Goal: Task Accomplishment & Management: Complete application form

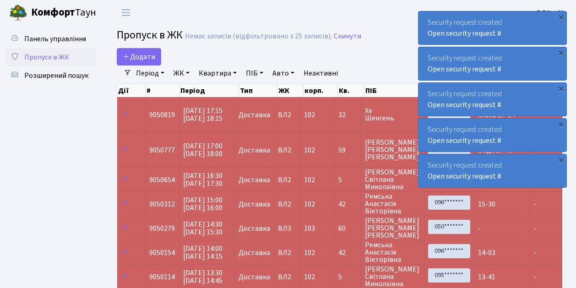
select select "25"
click at [156, 61] on link "Додати" at bounding box center [139, 56] width 44 height 17
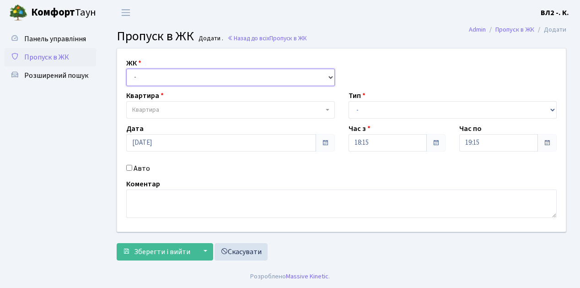
click at [330, 75] on select "- [STREET_ADDRESS][PERSON_NAME]" at bounding box center [230, 77] width 209 height 17
select select "317"
click at [126, 69] on select "- [STREET_ADDRESS][PERSON_NAME]" at bounding box center [230, 77] width 209 height 17
select select
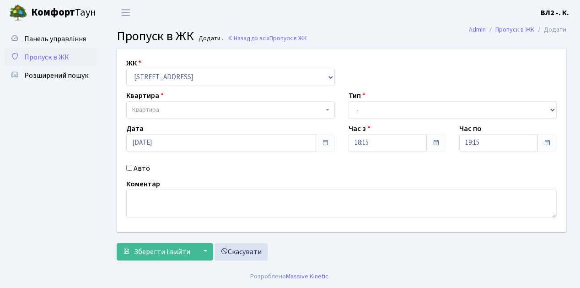
click at [326, 108] on span "Квартира" at bounding box center [230, 109] width 209 height 17
type input "188"
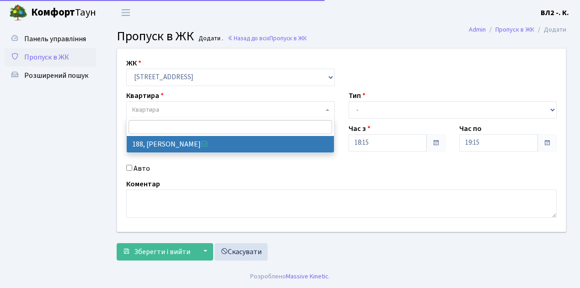
select select "40000"
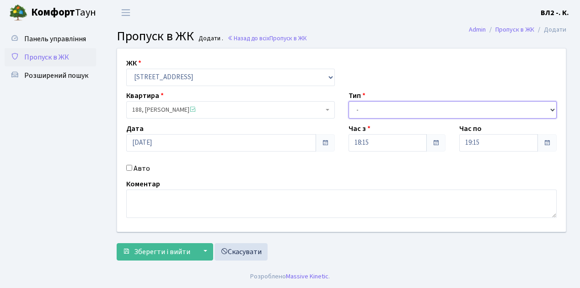
click at [551, 107] on select "- Доставка Таксі Гості Сервіс" at bounding box center [453, 109] width 209 height 17
select select "1"
click at [349, 101] on select "- Доставка Таксі Гості Сервіс" at bounding box center [453, 109] width 209 height 17
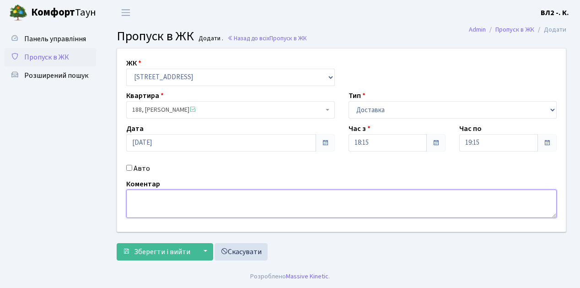
click at [136, 194] on textarea at bounding box center [341, 203] width 431 height 28
type textarea "18-20"
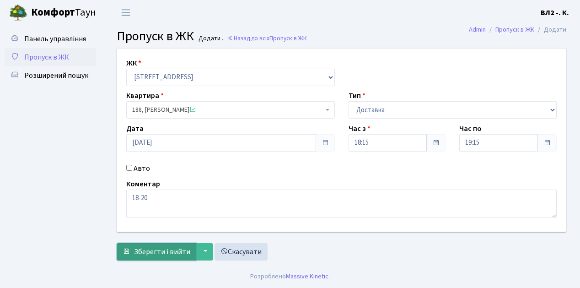
click at [150, 254] on span "Зберегти і вийти" at bounding box center [162, 252] width 56 height 10
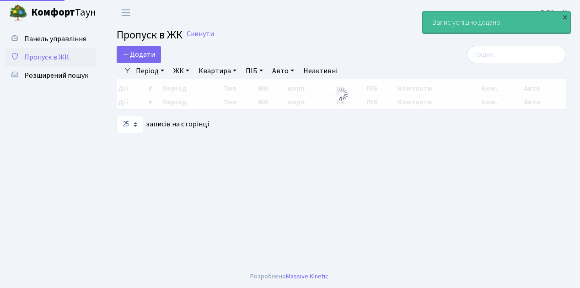
select select "25"
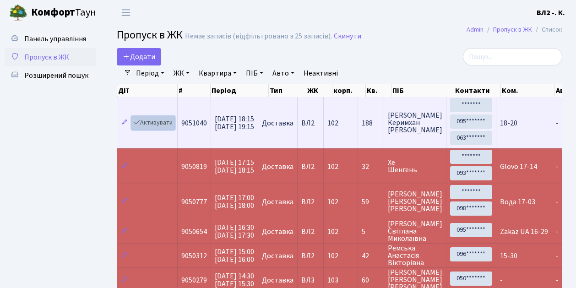
click at [172, 128] on link "Активувати" at bounding box center [152, 123] width 43 height 14
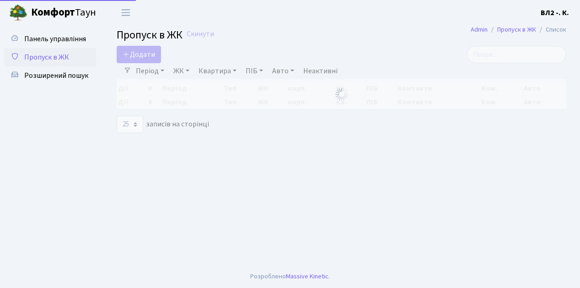
select select "25"
